Goal: Feedback & Contribution: Leave review/rating

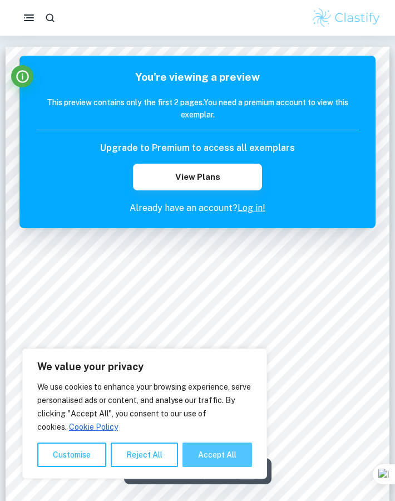
click at [242, 445] on button "Accept All" at bounding box center [218, 454] width 70 height 24
checkbox input "true"
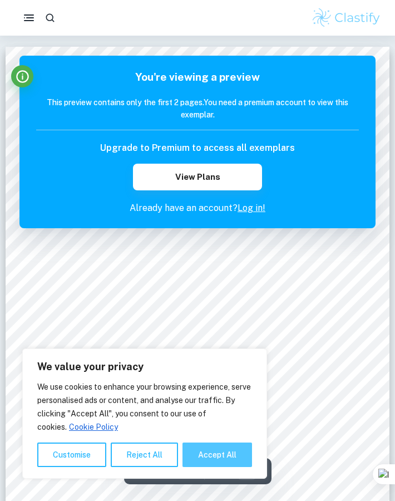
checkbox input "true"
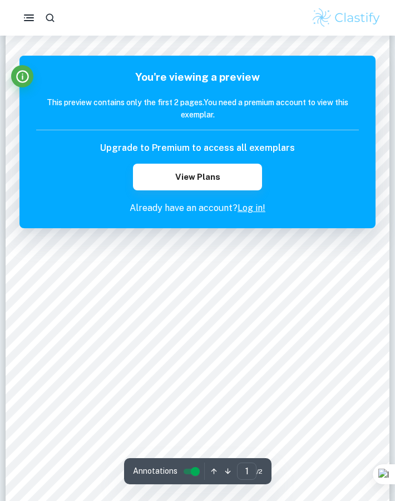
scroll to position [56, 0]
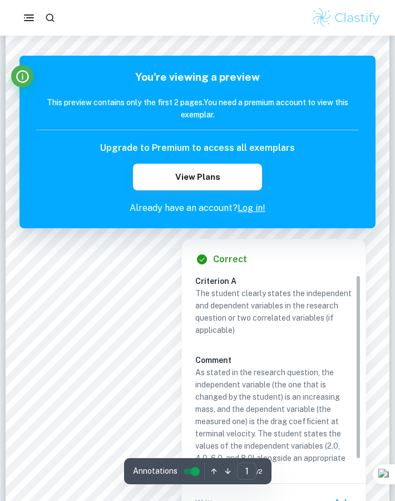
click at [250, 211] on link "Log in!" at bounding box center [252, 208] width 28 height 11
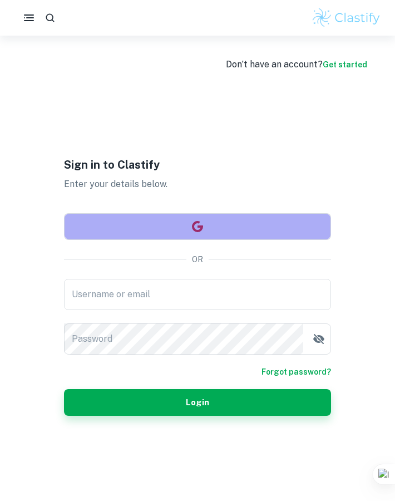
click at [188, 220] on button "button" at bounding box center [197, 226] width 267 height 27
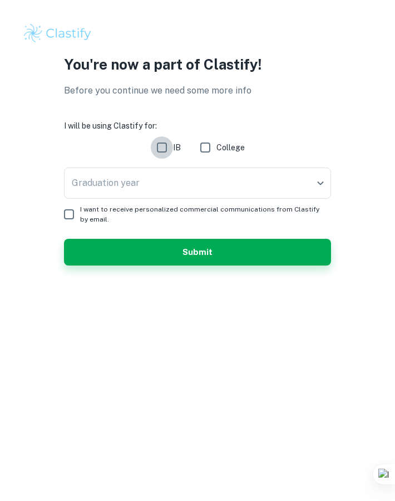
click at [162, 146] on input "IB" at bounding box center [162, 147] width 22 height 22
checkbox input "true"
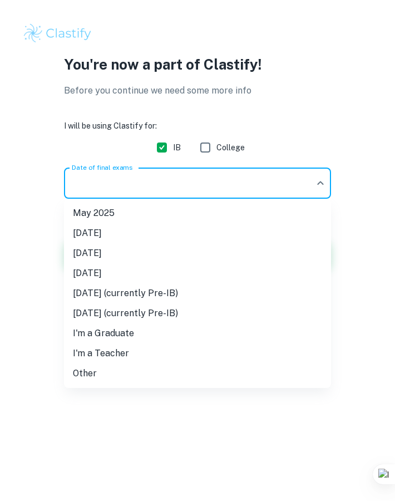
click at [162, 184] on body "We value your privacy We use cookies to enhance your browsing experience, serve…" at bounding box center [197, 250] width 395 height 501
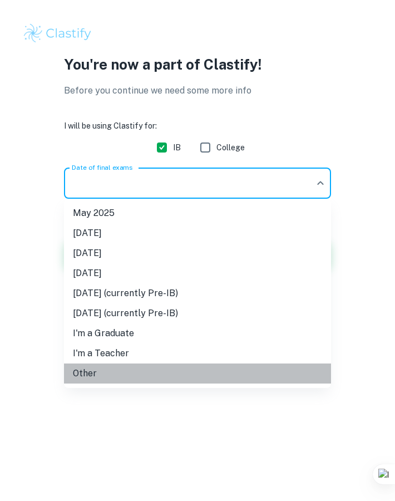
click at [122, 378] on li "Other" at bounding box center [197, 373] width 267 height 20
type input "Other"
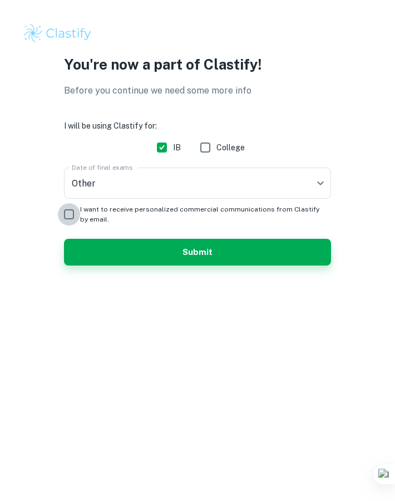
click at [67, 214] on input "I want to receive personalized commercial communications from Clastify by email." at bounding box center [69, 214] width 22 height 22
click at [73, 216] on input "I want to receive personalized commercial communications from Clastify by email." at bounding box center [69, 214] width 22 height 22
checkbox input "false"
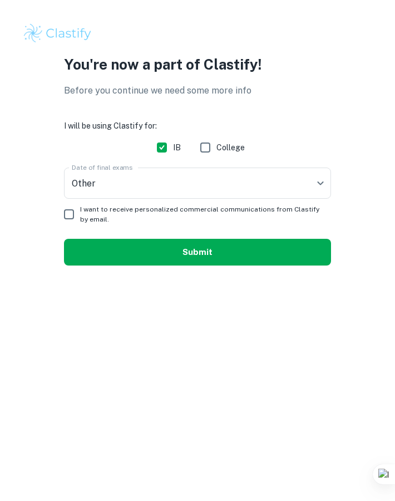
click at [98, 256] on button "Submit" at bounding box center [197, 252] width 267 height 27
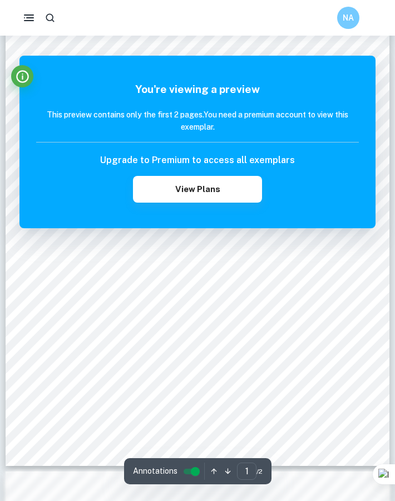
scroll to position [126, 0]
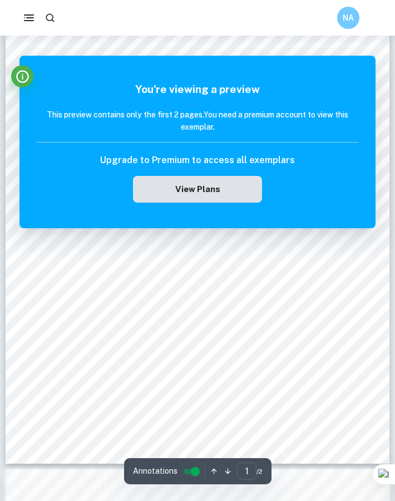
click at [170, 199] on button "View Plans" at bounding box center [197, 189] width 129 height 27
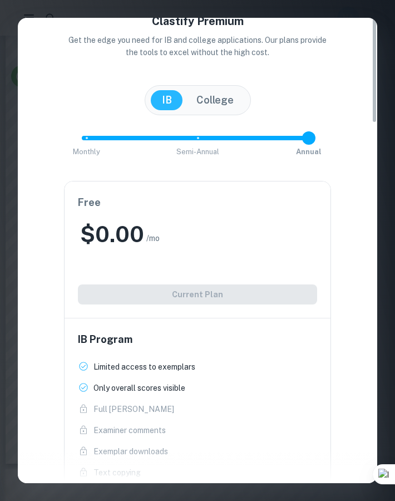
scroll to position [0, 0]
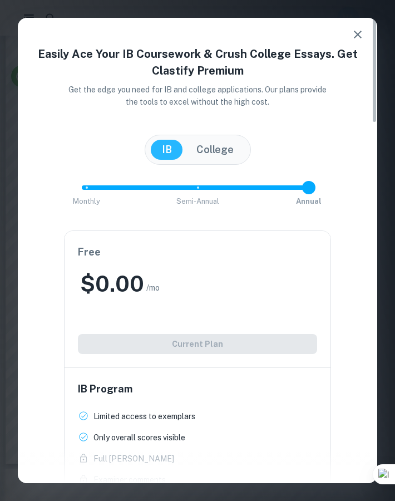
click at [362, 30] on icon "button" at bounding box center [357, 34] width 13 height 13
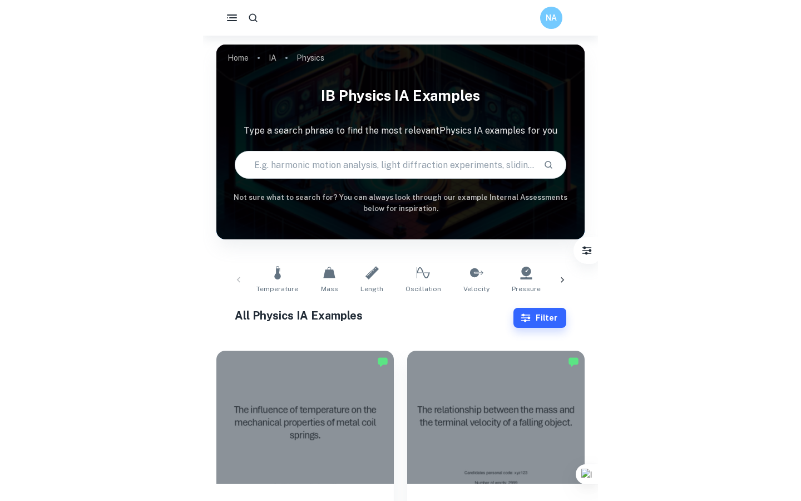
scroll to position [232, 0]
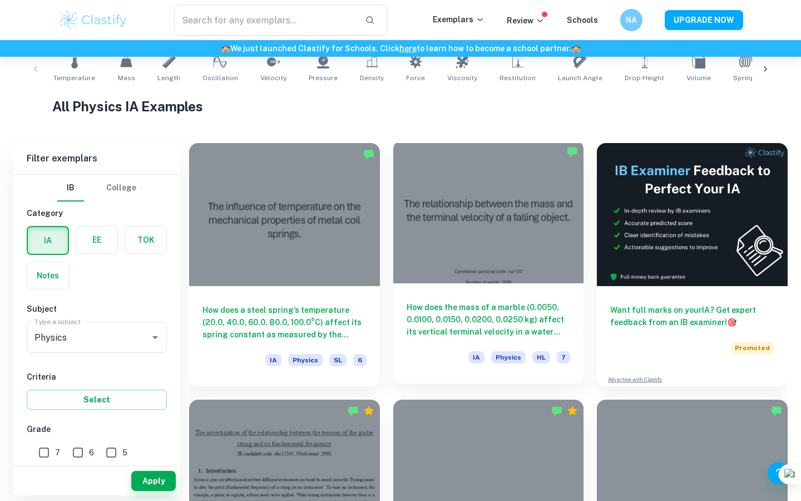
click at [395, 249] on div at bounding box center [488, 211] width 191 height 143
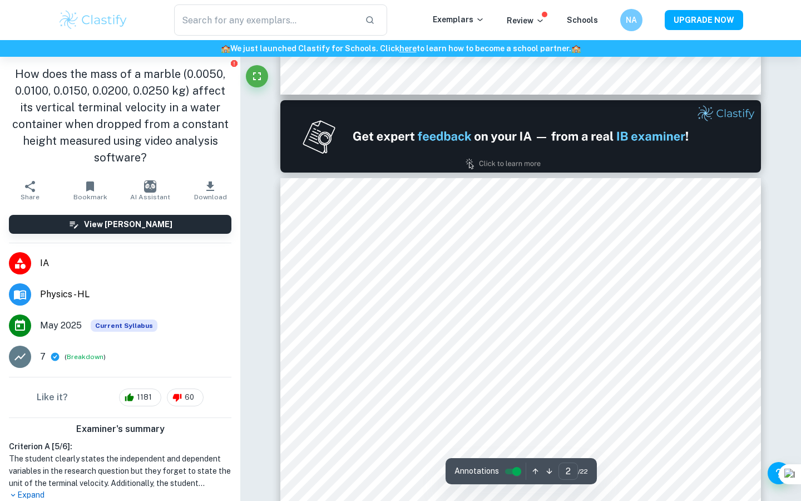
type input "1"
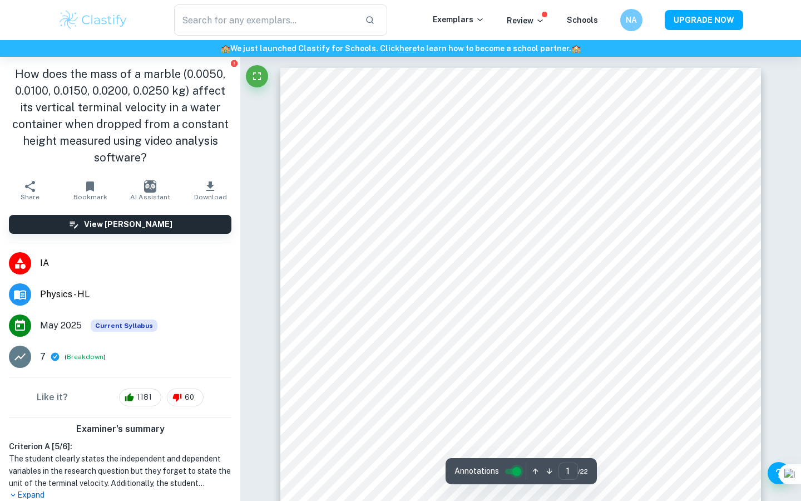
click at [395, 472] on input "controlled" at bounding box center [517, 471] width 40 height 13
click at [395, 472] on input "controlled" at bounding box center [508, 471] width 40 height 13
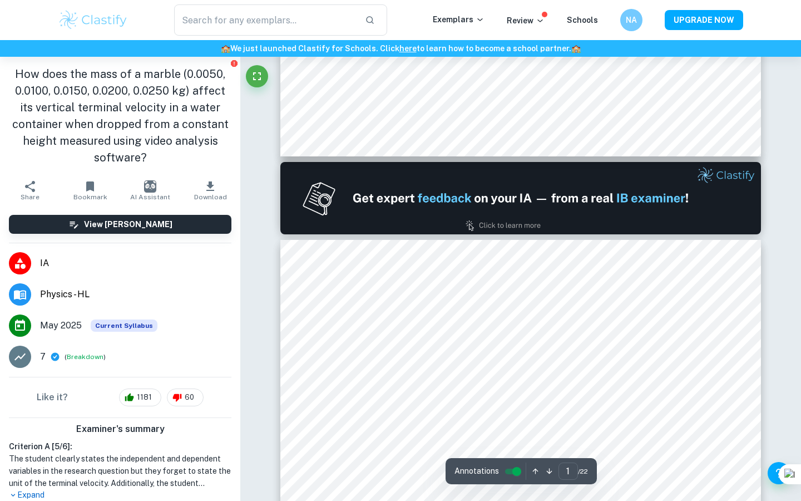
type input "2"
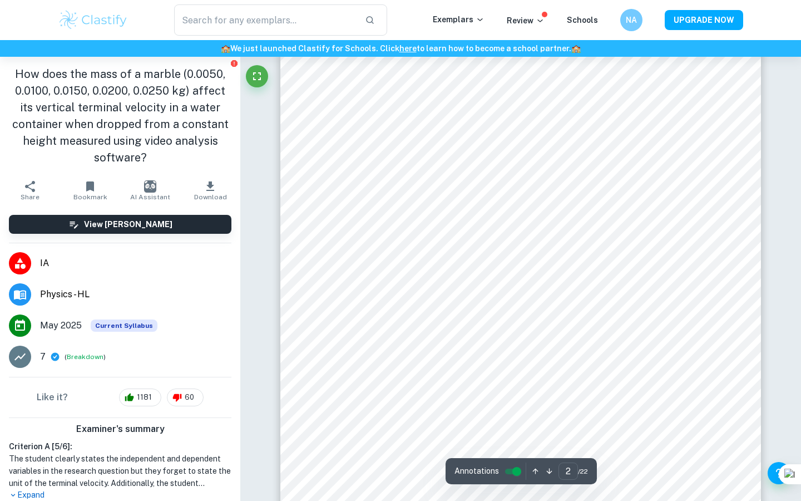
scroll to position [945, 0]
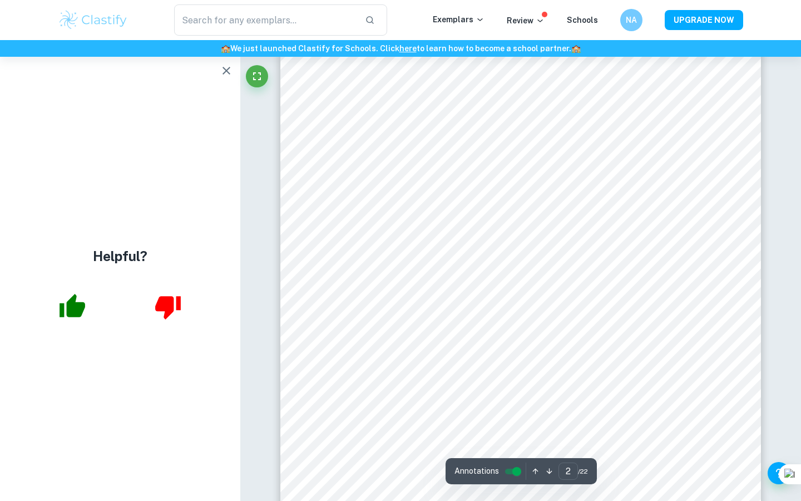
click at [226, 65] on icon "button" at bounding box center [226, 70] width 13 height 13
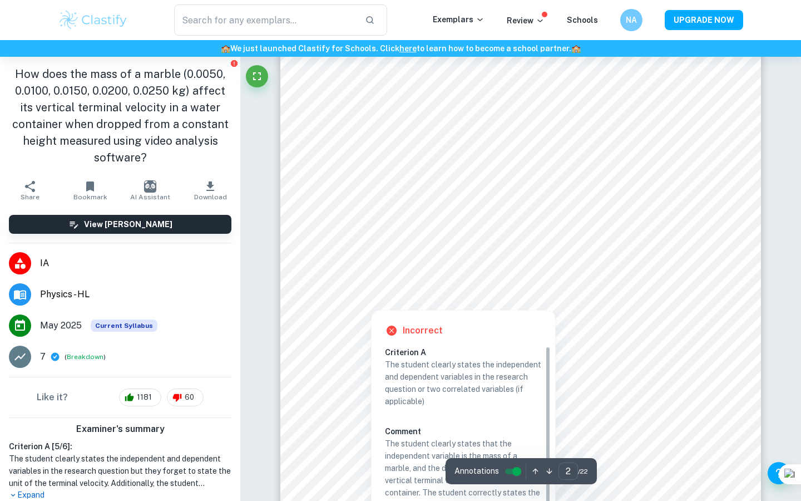
click at [395, 285] on div at bounding box center [690, 289] width 28 height 15
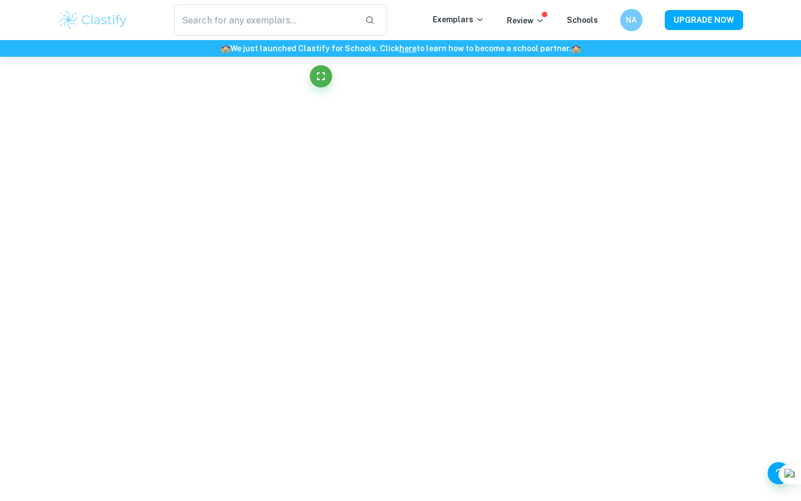
scroll to position [65, 0]
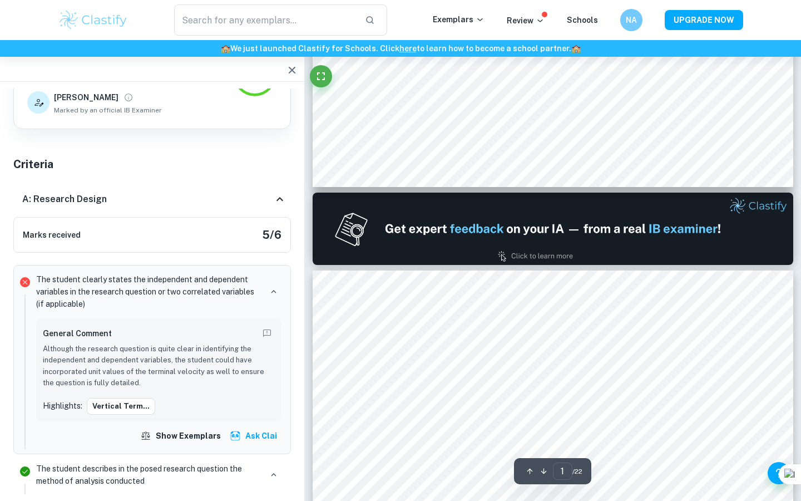
type input "2"
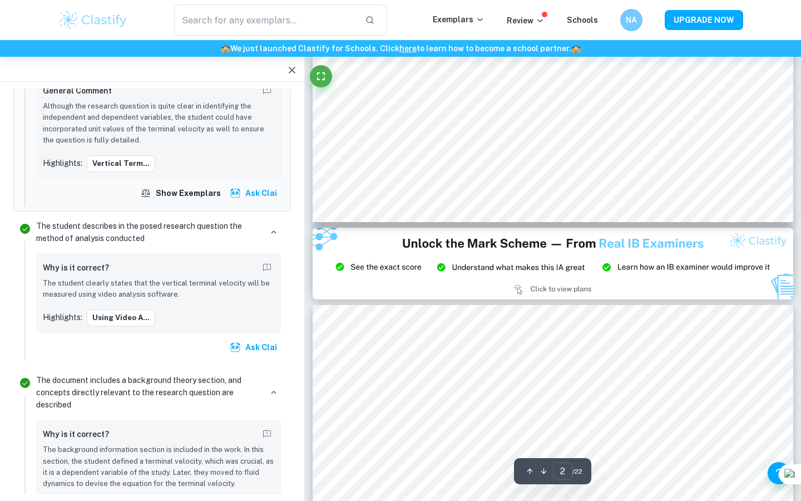
scroll to position [1290, 0]
